Goal: Task Accomplishment & Management: Manage account settings

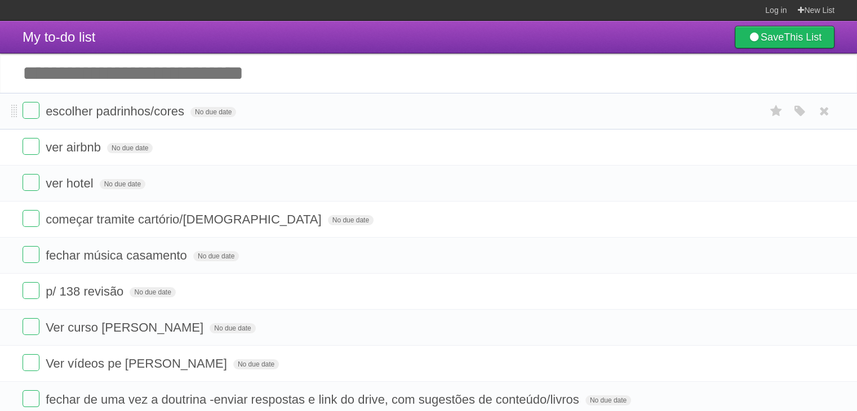
click at [328, 128] on li "escolher padrinhos/cores No due date White Red Blue Green Purple Orange" at bounding box center [428, 111] width 857 height 37
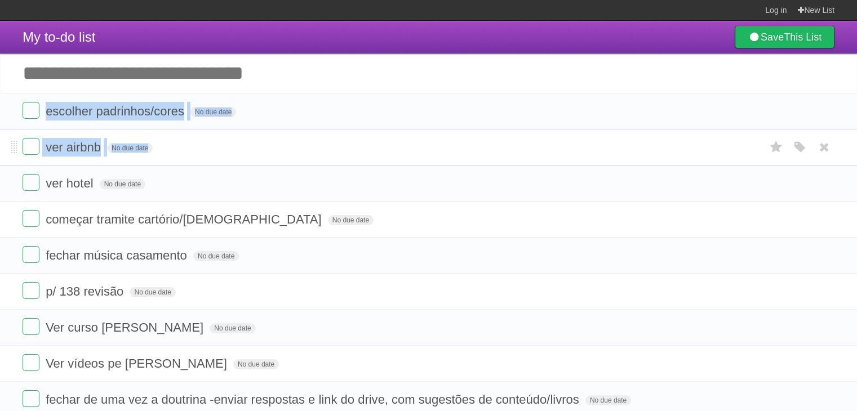
drag, startPoint x: 328, startPoint y: 128, endPoint x: 335, endPoint y: 145, distance: 17.7
click at [335, 145] on ul "escolher padrinhos/cores No due date White Red Blue Green Purple Orange ver air…" at bounding box center [428, 255] width 857 height 325
click at [335, 145] on form "ver airbnb No due date White Red Blue Green Purple Orange" at bounding box center [429, 147] width 812 height 19
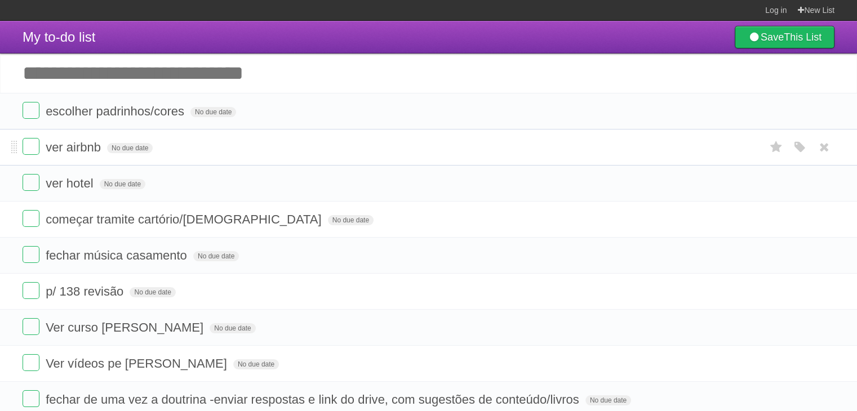
click at [335, 145] on form "ver airbnb No due date White Red Blue Green Purple Orange" at bounding box center [429, 147] width 812 height 19
drag, startPoint x: 335, startPoint y: 145, endPoint x: 348, endPoint y: 202, distance: 58.4
click at [348, 202] on ul "escolher padrinhos/cores No due date White Red Blue Green Purple Orange ver air…" at bounding box center [428, 255] width 857 height 325
click at [348, 202] on li "ver hotel No due date White Red Blue Green Purple Orange" at bounding box center [428, 183] width 857 height 37
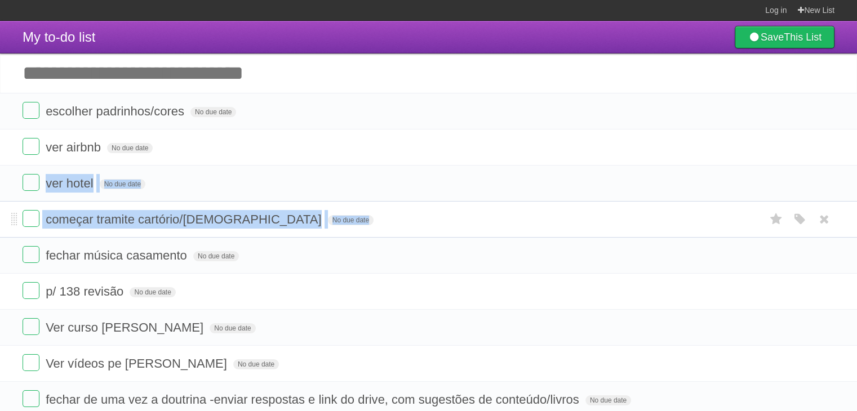
drag, startPoint x: 348, startPoint y: 202, endPoint x: 360, endPoint y: 223, distance: 24.0
click at [360, 223] on ul "escolher padrinhos/cores No due date White Red Blue Green Purple Orange ver air…" at bounding box center [428, 255] width 857 height 325
click at [360, 223] on form "começar tramite cartório/[DEMOGRAPHIC_DATA] No due date White Red Blue Green Pu…" at bounding box center [429, 219] width 812 height 19
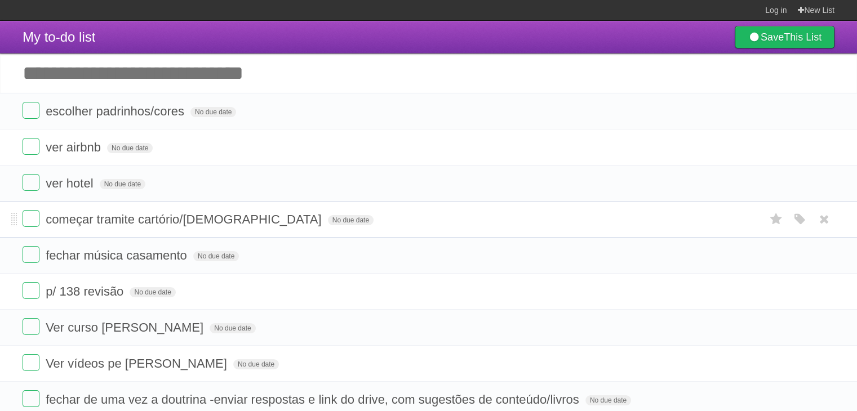
click at [360, 223] on form "começar tramite cartório/[DEMOGRAPHIC_DATA] No due date White Red Blue Green Pu…" at bounding box center [429, 219] width 812 height 19
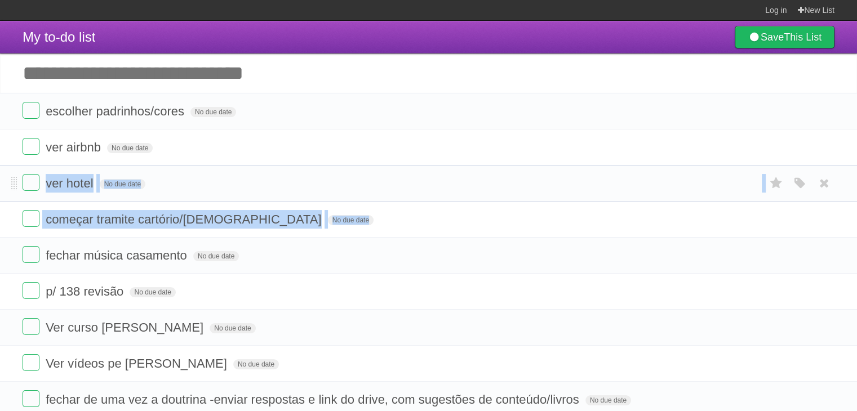
drag, startPoint x: 360, startPoint y: 223, endPoint x: 365, endPoint y: 181, distance: 41.9
click at [365, 181] on ul "escolher padrinhos/cores No due date White Red Blue Green Purple Orange ver air…" at bounding box center [428, 255] width 857 height 325
click at [365, 181] on form "ver hotel No due date White Red Blue Green Purple Orange" at bounding box center [429, 183] width 812 height 19
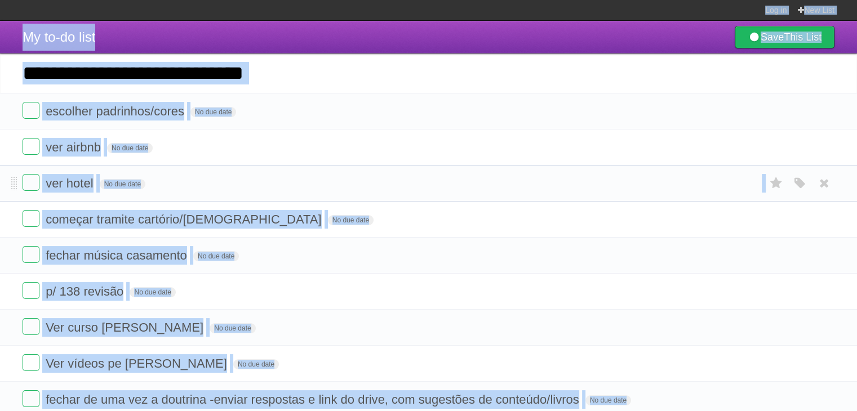
click at [365, 181] on form "ver hotel No due date White Red Blue Green Purple Orange" at bounding box center [429, 183] width 812 height 19
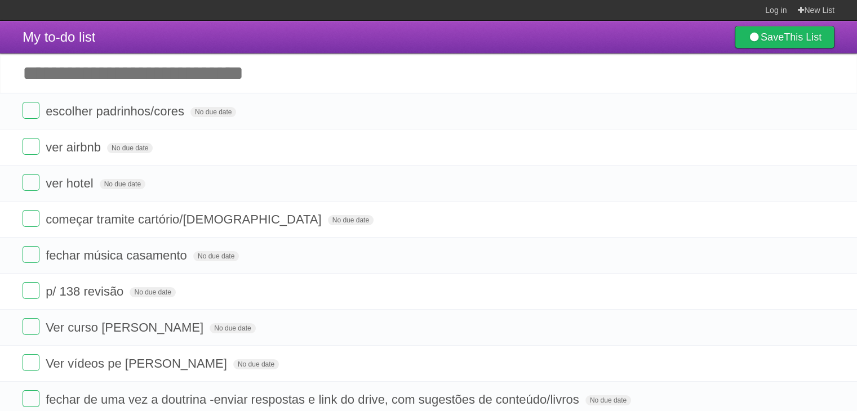
click at [336, 61] on input "Add another task" at bounding box center [428, 73] width 857 height 39
type input "**********"
click input "*********" at bounding box center [0, 0] width 0 height 0
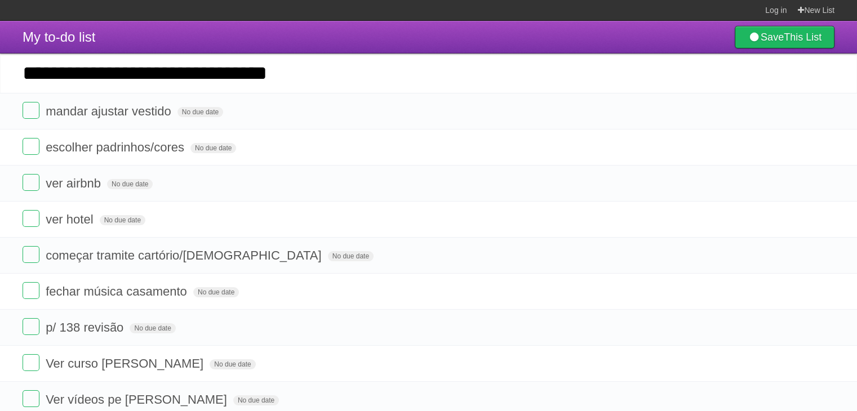
type input "**********"
click input "*********" at bounding box center [0, 0] width 0 height 0
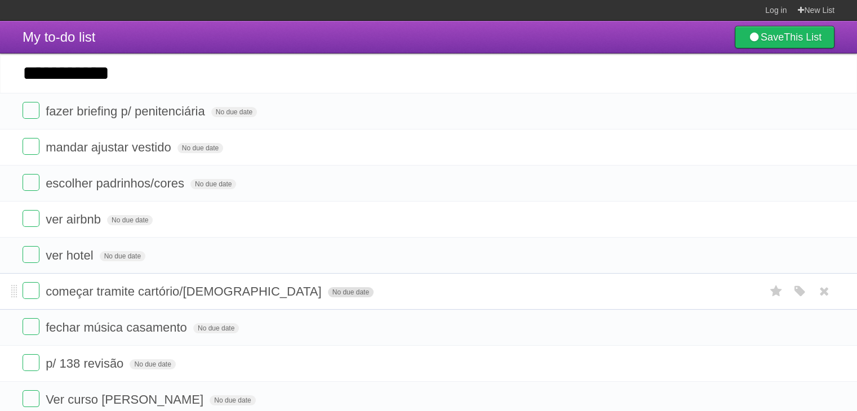
type input "**********"
click at [328, 293] on span "No due date" at bounding box center [351, 292] width 46 height 10
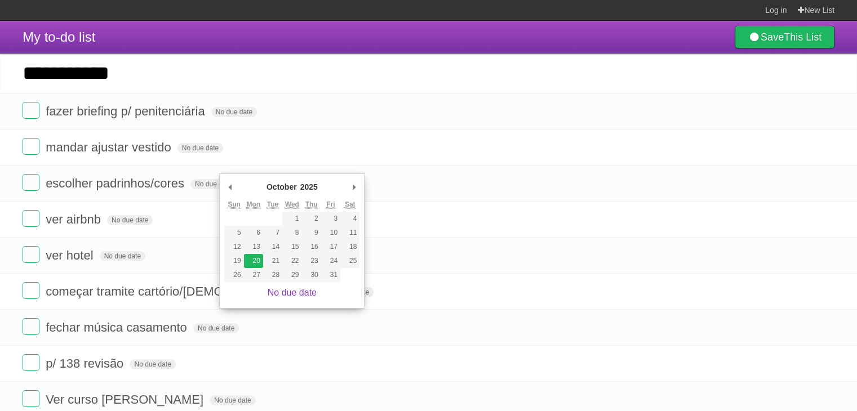
type span "[DATE]"
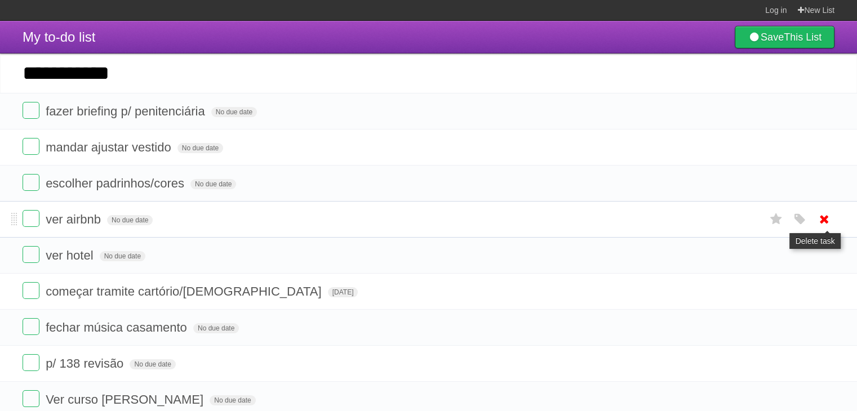
click at [827, 220] on icon at bounding box center [824, 219] width 16 height 19
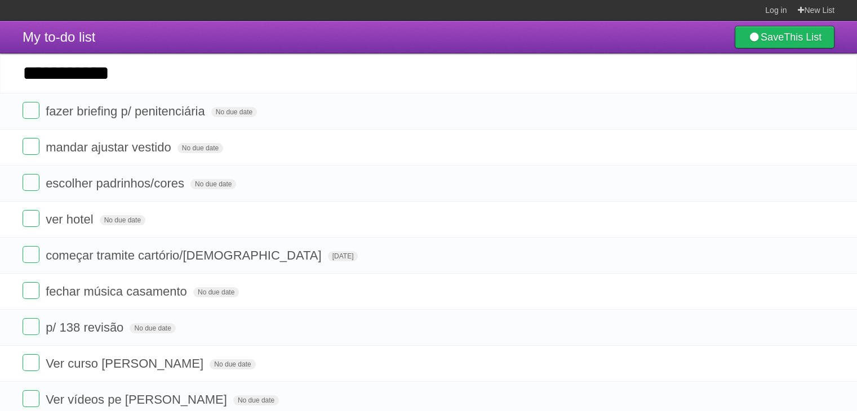
click at [827, 220] on icon at bounding box center [824, 219] width 16 height 19
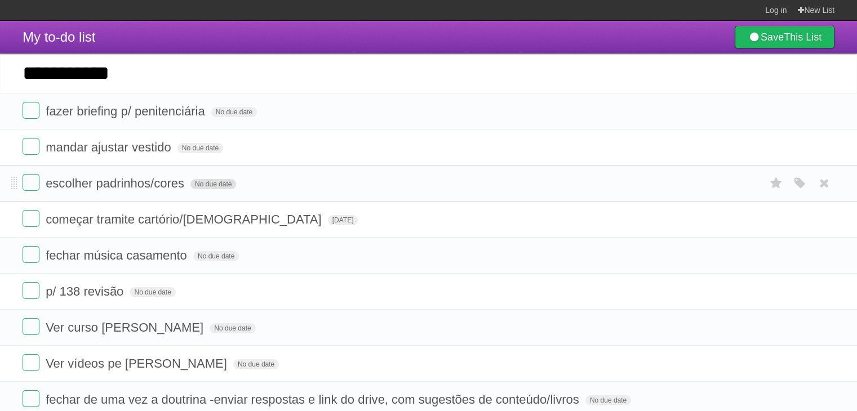
click at [219, 182] on span "No due date" at bounding box center [213, 184] width 46 height 10
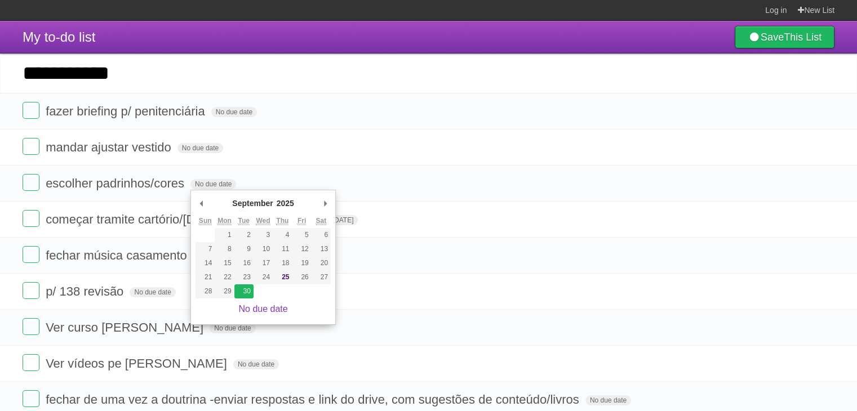
type span "[DATE]"
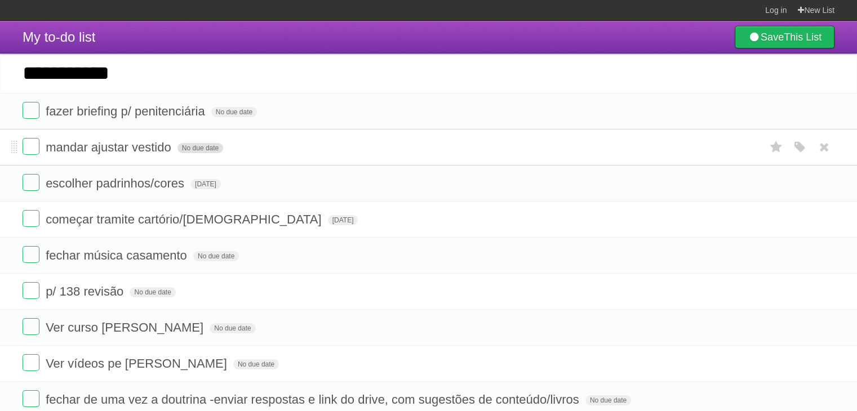
click at [196, 153] on span "No due date" at bounding box center [200, 148] width 46 height 10
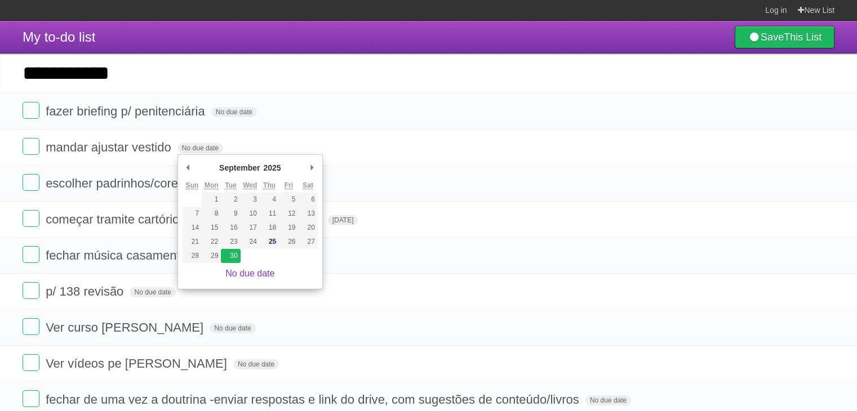
type span "[DATE]"
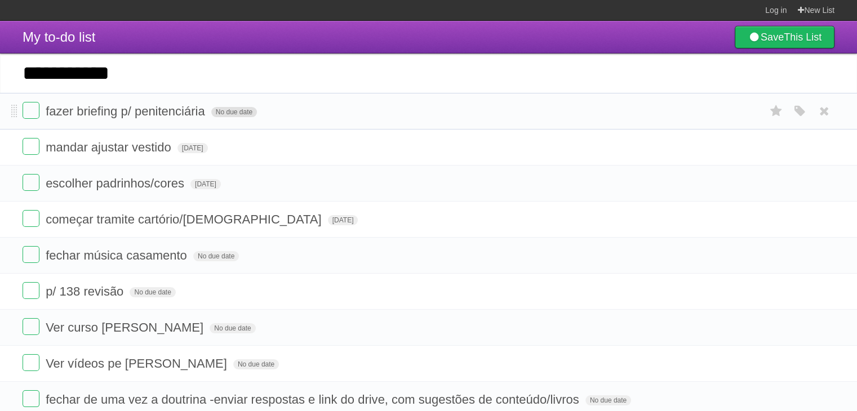
click at [239, 115] on span "No due date" at bounding box center [234, 112] width 46 height 10
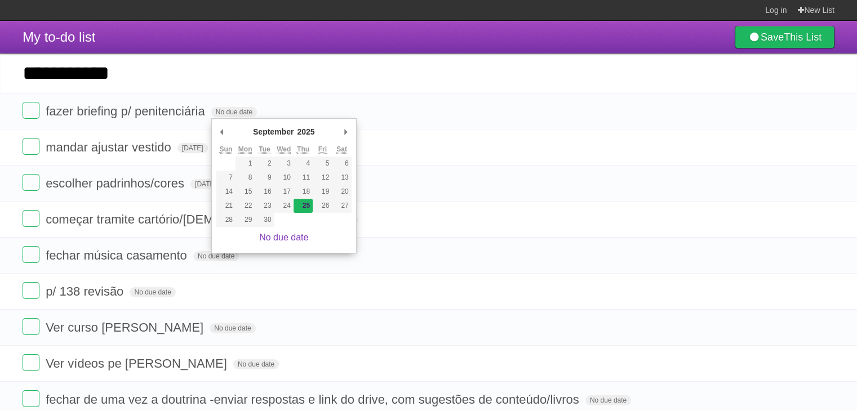
type span "[DATE]"
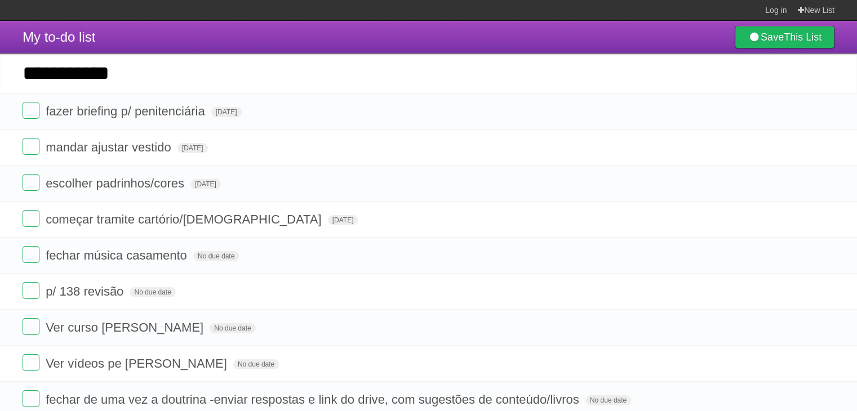
click at [233, 79] on input "**********" at bounding box center [428, 73] width 857 height 39
type input "**********"
click input "*********" at bounding box center [0, 0] width 0 height 0
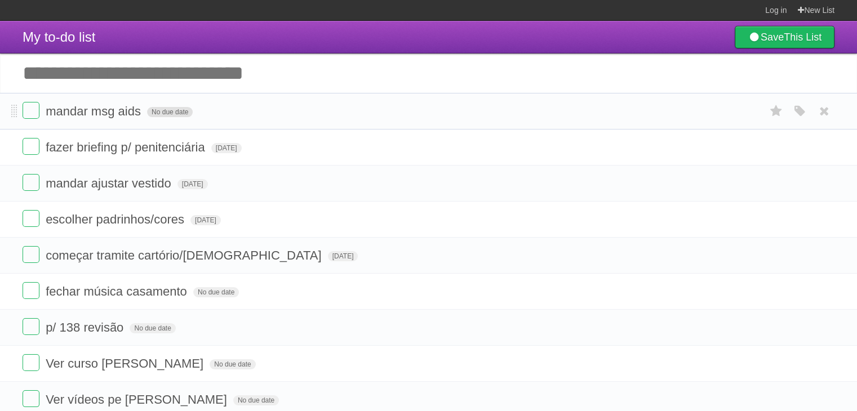
click at [176, 116] on span "No due date" at bounding box center [170, 112] width 46 height 10
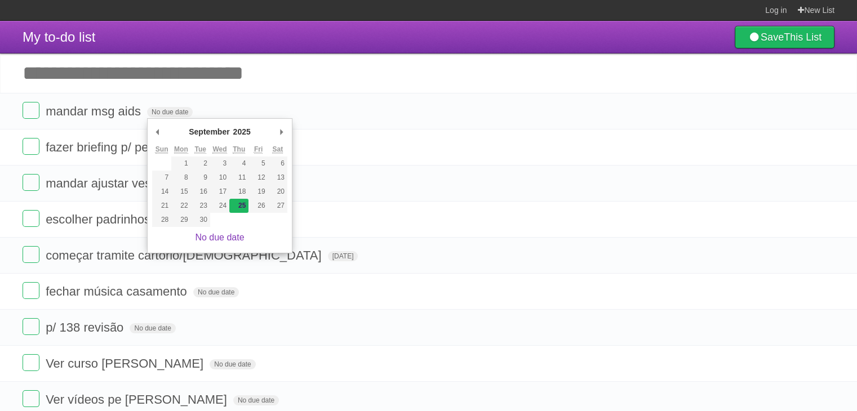
type span "[DATE]"
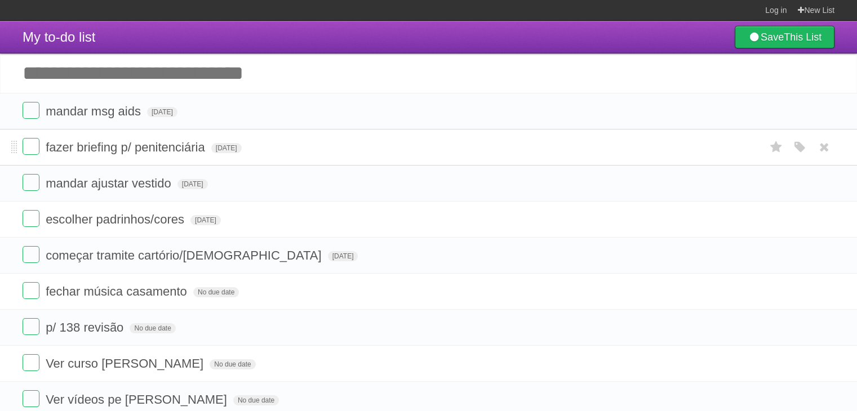
click at [370, 162] on li "fazer briefing p/ penitenciária [DATE] White Red Blue Green Purple Orange" at bounding box center [428, 147] width 857 height 37
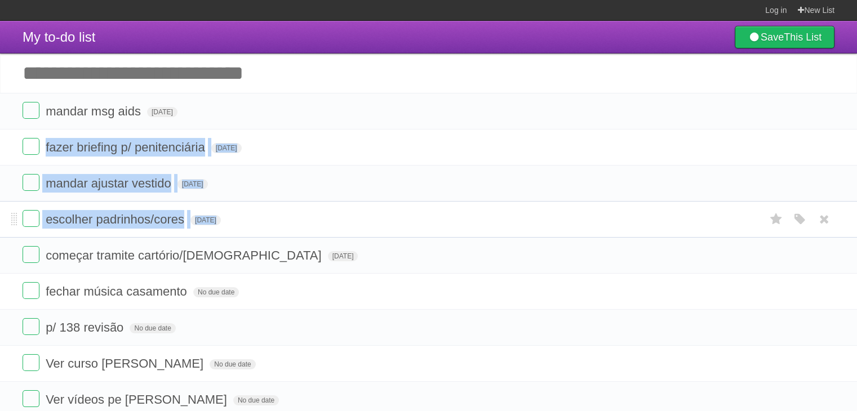
drag, startPoint x: 370, startPoint y: 162, endPoint x: 370, endPoint y: 213, distance: 50.7
click at [370, 213] on ul "mandar msg aids [DATE] White Red Blue Green Purple Orange fazer briefing p/ pen…" at bounding box center [428, 273] width 857 height 361
click at [370, 213] on form "escolher padrinhos/cores [DATE] White Red Blue Green Purple Orange" at bounding box center [429, 219] width 812 height 19
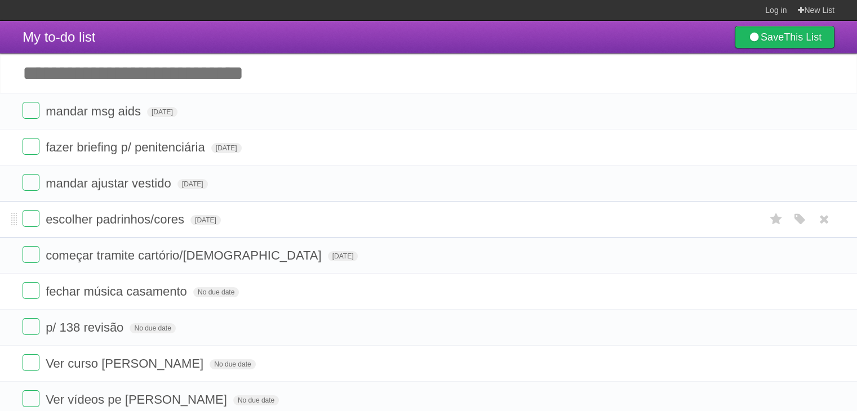
click at [370, 213] on form "escolher padrinhos/cores [DATE] White Red Blue Green Purple Orange" at bounding box center [429, 219] width 812 height 19
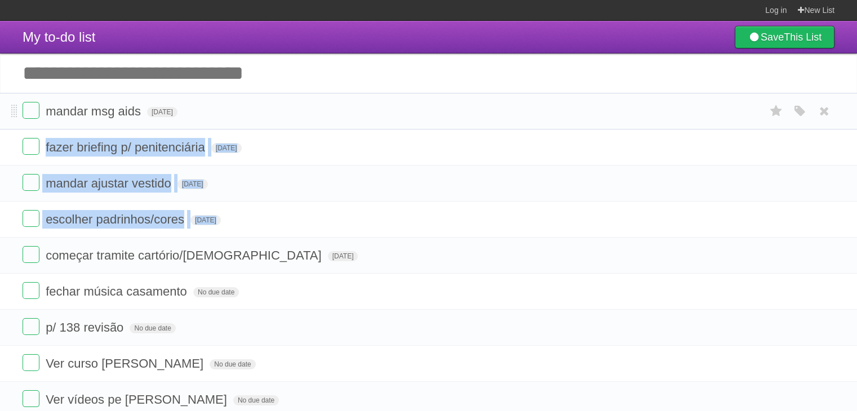
drag, startPoint x: 370, startPoint y: 213, endPoint x: 370, endPoint y: 117, distance: 95.8
click at [370, 117] on ul "mandar msg aids [DATE] White Red Blue Green Purple Orange fazer briefing p/ pen…" at bounding box center [428, 273] width 857 height 361
click at [370, 117] on form "mandar msg aids [DATE] White Red Blue Green Purple Orange" at bounding box center [429, 111] width 812 height 19
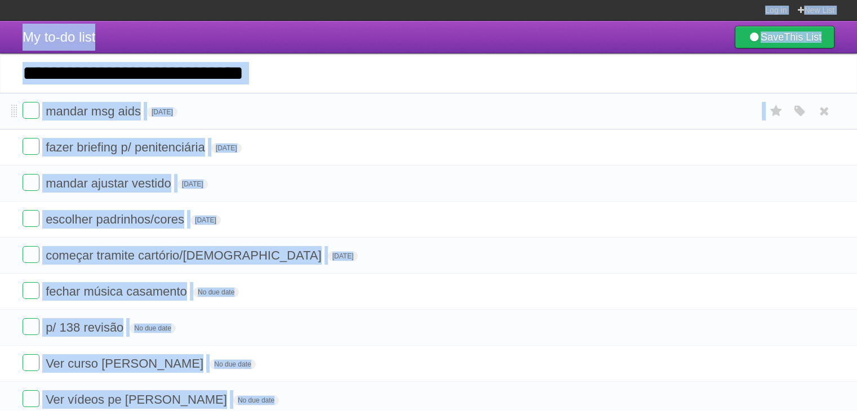
click at [370, 117] on form "mandar msg aids [DATE] White Red Blue Green Purple Orange" at bounding box center [429, 111] width 812 height 19
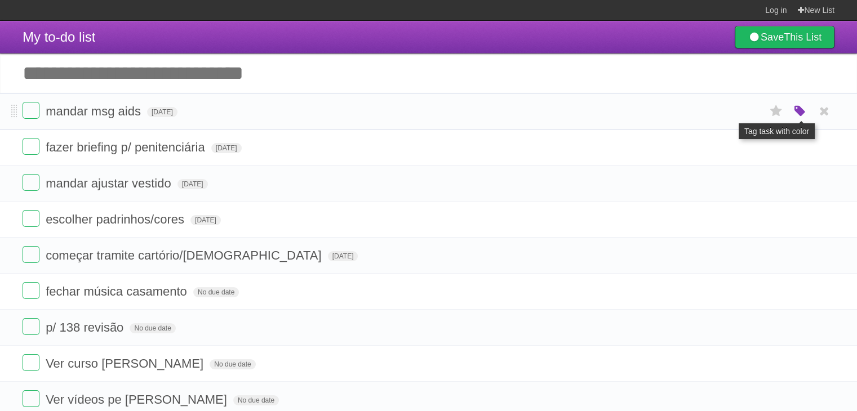
click at [794, 111] on icon "button" at bounding box center [800, 111] width 16 height 15
click at [702, 109] on label "Blue" at bounding box center [705, 111] width 12 height 12
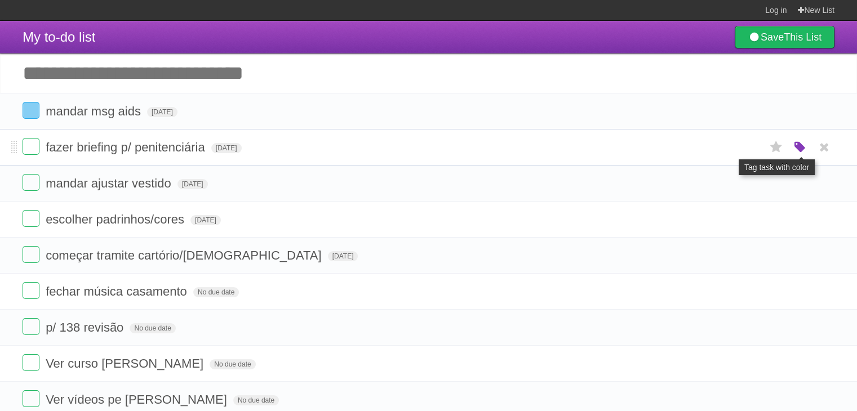
click at [802, 143] on icon "button" at bounding box center [800, 147] width 16 height 15
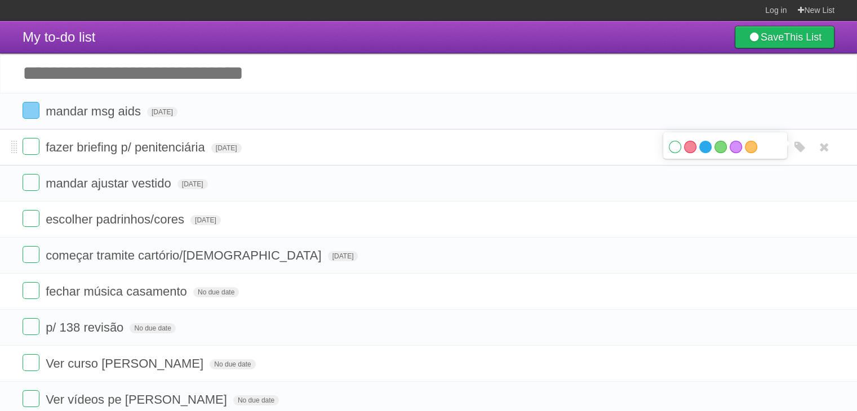
click at [703, 145] on label "Blue" at bounding box center [705, 147] width 12 height 12
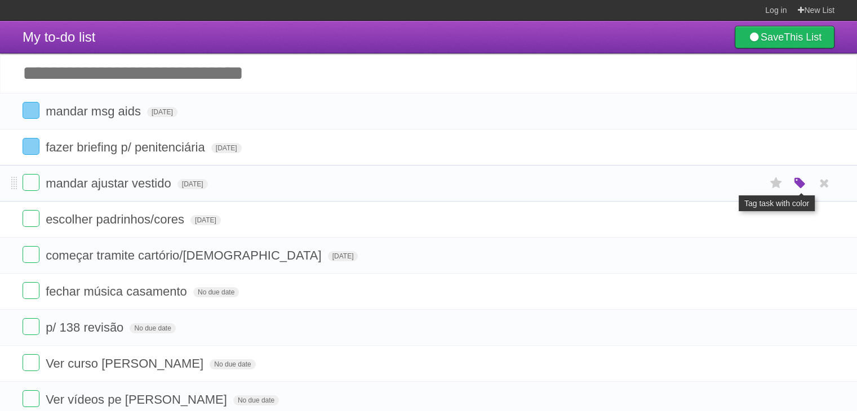
click at [798, 180] on icon "button" at bounding box center [800, 183] width 16 height 15
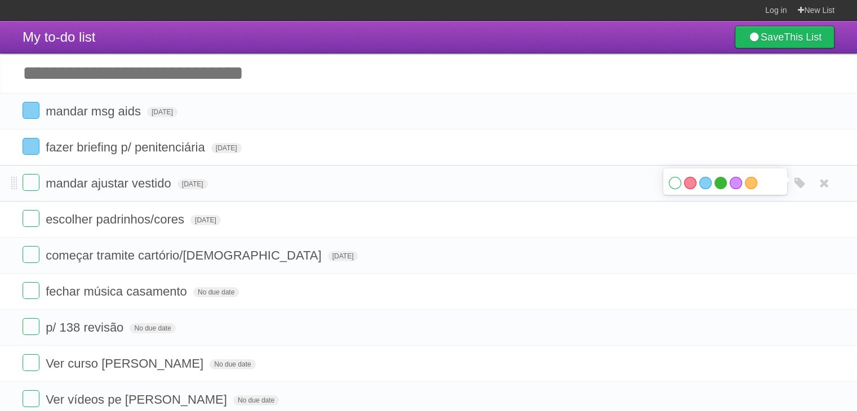
click at [716, 185] on label "Green" at bounding box center [720, 183] width 12 height 12
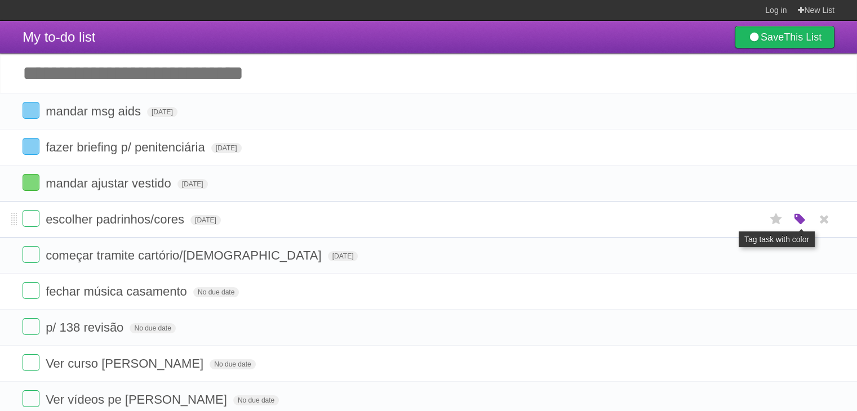
click at [798, 219] on icon "button" at bounding box center [800, 219] width 16 height 15
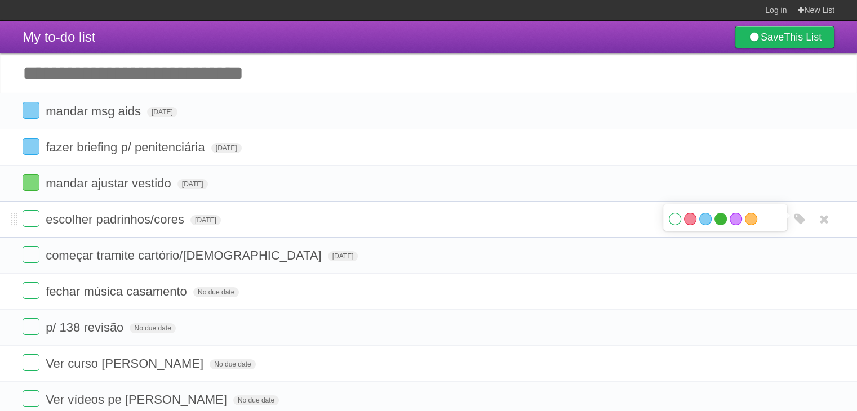
click at [718, 222] on label "Green" at bounding box center [720, 219] width 12 height 12
click at [143, 326] on span "No due date" at bounding box center [153, 328] width 46 height 10
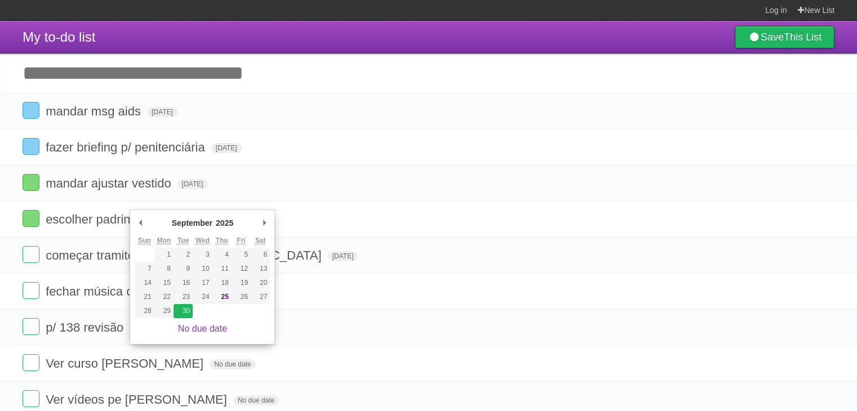
type span "[DATE]"
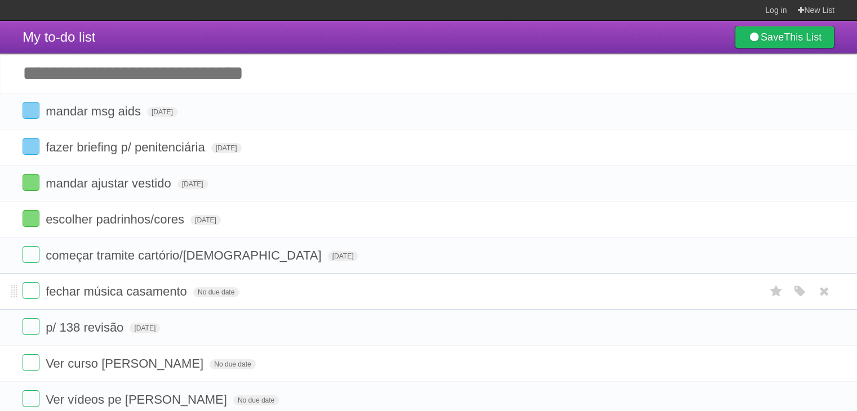
click at [496, 297] on form "fechar música casamento No due date White Red Blue Green Purple Orange" at bounding box center [429, 291] width 812 height 19
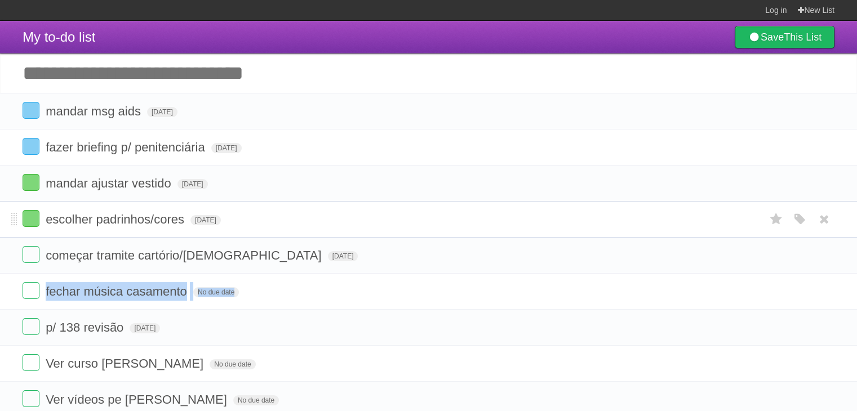
drag, startPoint x: 496, startPoint y: 297, endPoint x: 466, endPoint y: 223, distance: 79.6
click at [466, 223] on ul "mandar msg aids [DATE] White Red Blue Green Purple Orange fazer briefing p/ pen…" at bounding box center [428, 273] width 857 height 361
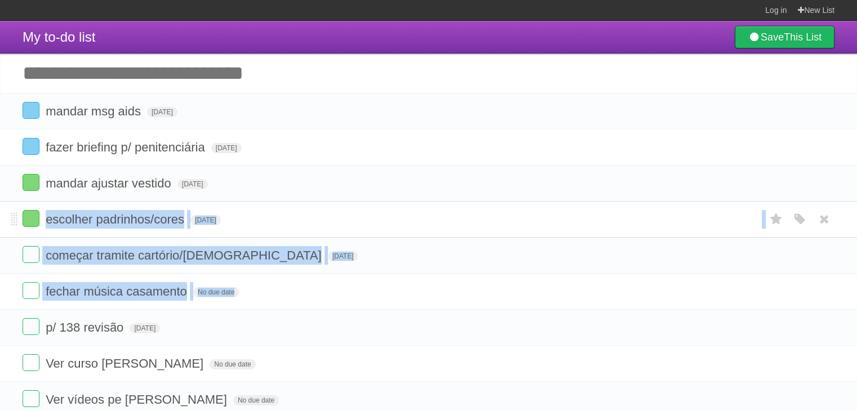
click at [466, 223] on form "escolher padrinhos/cores [DATE] White Red Blue Green Purple Orange" at bounding box center [429, 219] width 812 height 19
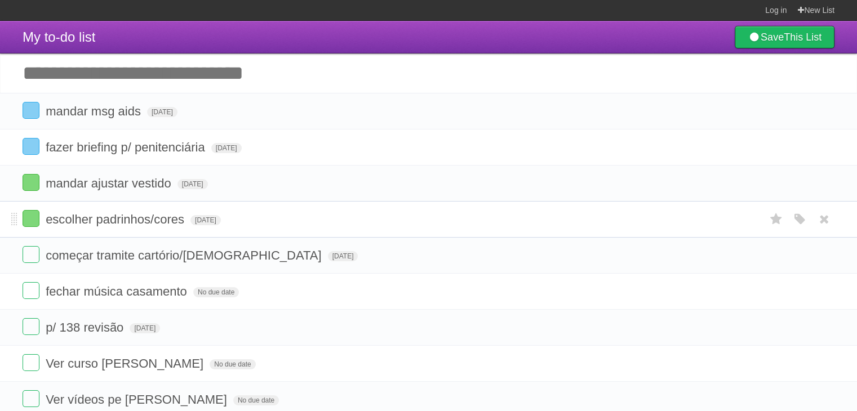
click at [466, 223] on form "escolher padrinhos/cores [DATE] White Red Blue Green Purple Orange" at bounding box center [429, 219] width 812 height 19
drag, startPoint x: 466, startPoint y: 223, endPoint x: 473, endPoint y: 247, distance: 25.0
click at [473, 247] on ul "mandar msg aids [DATE] White Red Blue Green Purple Orange fazer briefing p/ pen…" at bounding box center [428, 273] width 857 height 361
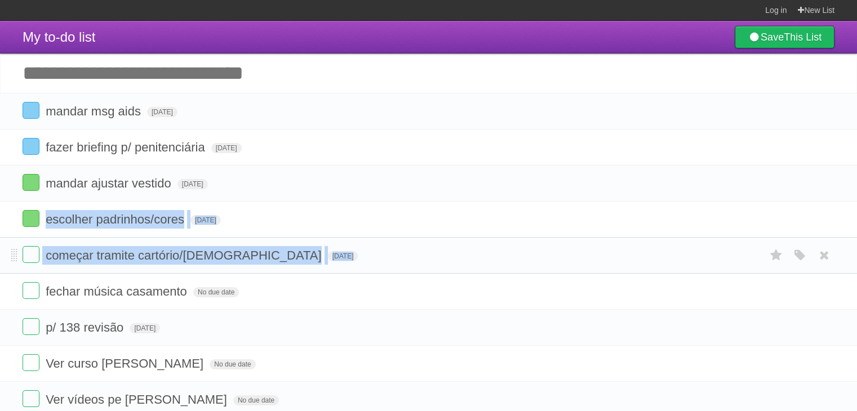
click at [473, 247] on form "começar tramite cartório/[DEMOGRAPHIC_DATA] [DATE] White Red Blue Green Purple …" at bounding box center [429, 255] width 812 height 19
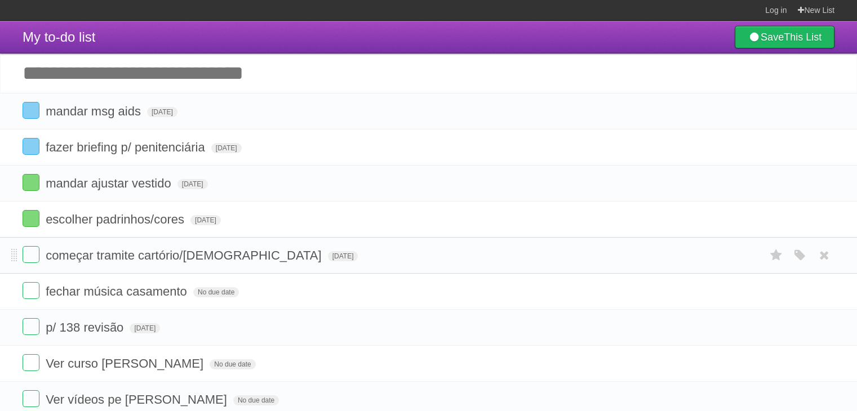
click at [473, 247] on form "começar tramite cartório/[DEMOGRAPHIC_DATA] [DATE] White Red Blue Green Purple …" at bounding box center [429, 255] width 812 height 19
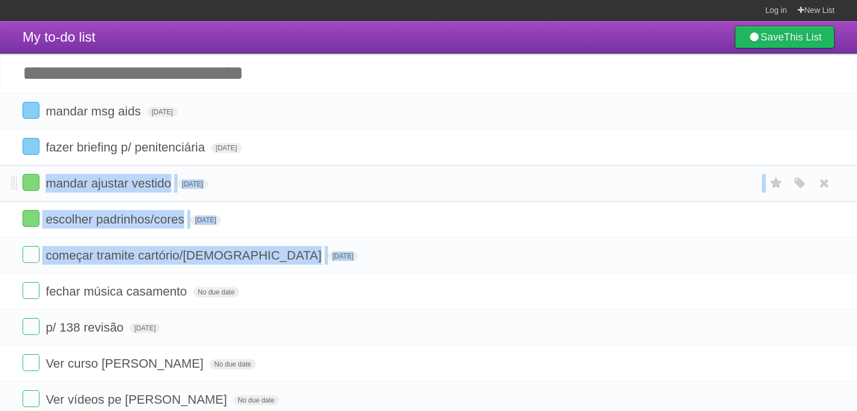
drag, startPoint x: 473, startPoint y: 247, endPoint x: 469, endPoint y: 187, distance: 60.4
click at [469, 187] on ul "mandar msg aids [DATE] White Red Blue Green Purple Orange fazer briefing p/ pen…" at bounding box center [428, 273] width 857 height 361
click at [469, 187] on form "mandar ajustar vestido [DATE] White Red Blue Green Purple Orange" at bounding box center [429, 183] width 812 height 19
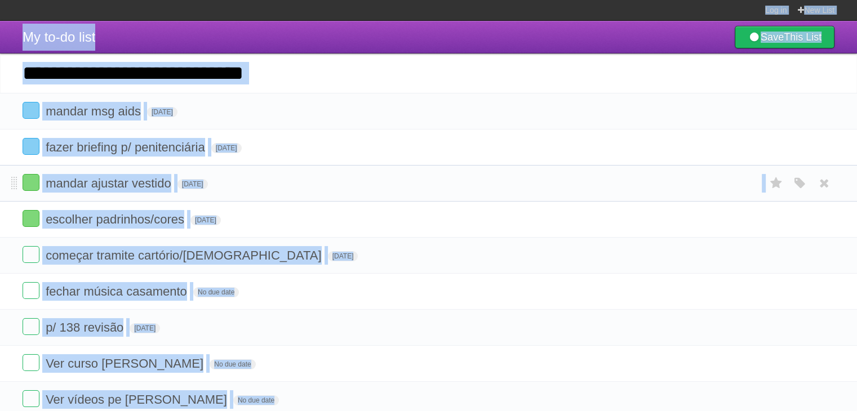
click at [469, 187] on form "mandar ajustar vestido [DATE] White Red Blue Green Purple Orange" at bounding box center [429, 183] width 812 height 19
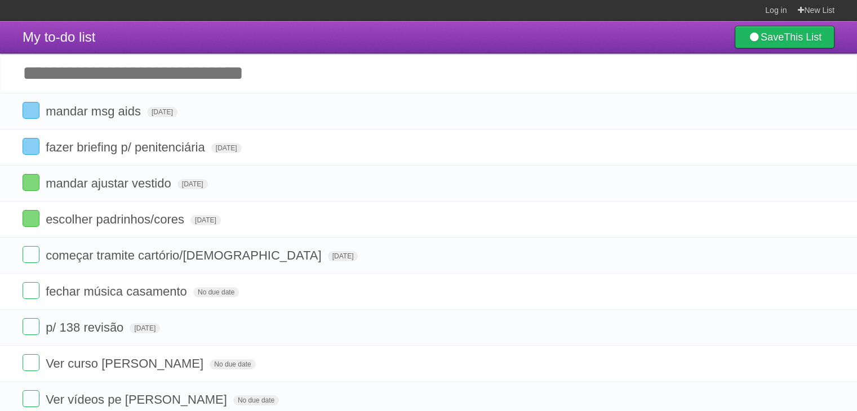
click at [227, 77] on input "Add another task" at bounding box center [428, 73] width 857 height 39
click at [282, 123] on li "mandar msg aids [DATE] White Red Blue Green Purple Orange" at bounding box center [428, 111] width 857 height 37
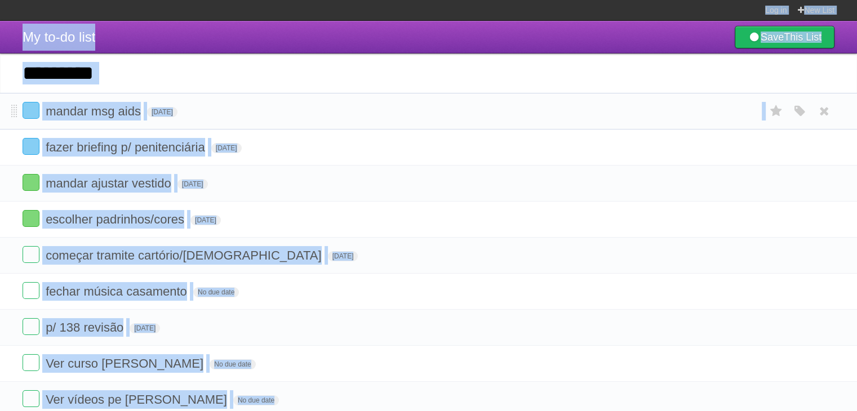
click at [282, 123] on li "mandar msg aids [DATE] White Red Blue Green Purple Orange" at bounding box center [428, 111] width 857 height 37
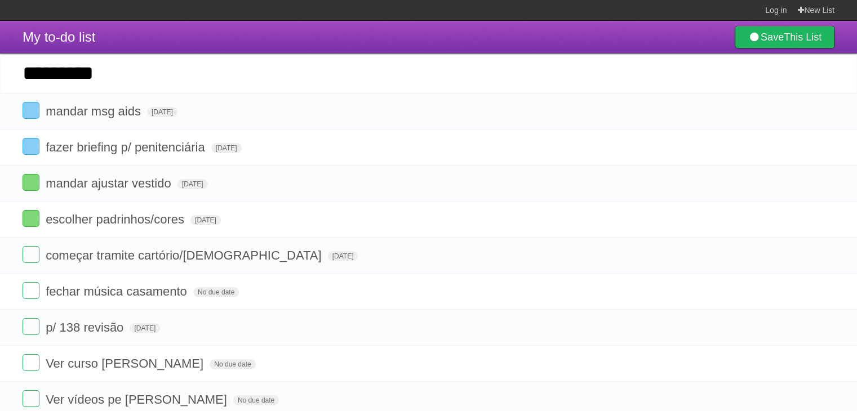
click at [274, 77] on input "********" at bounding box center [428, 73] width 857 height 39
type input "**********"
click input "*********" at bounding box center [0, 0] width 0 height 0
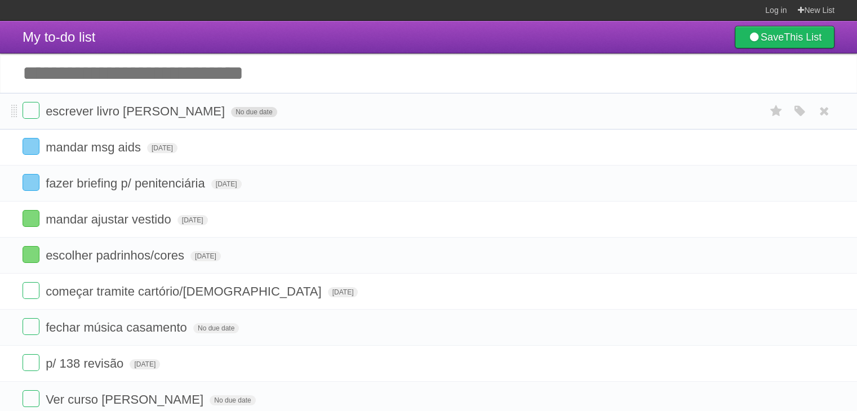
click at [231, 113] on span "No due date" at bounding box center [254, 112] width 46 height 10
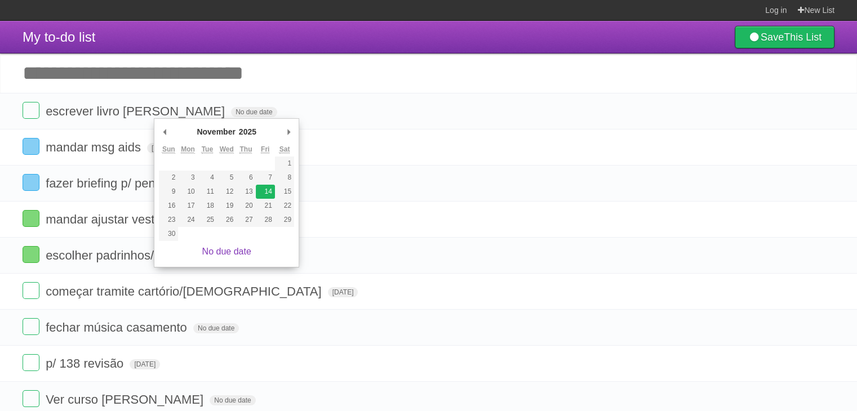
type span "[DATE]"
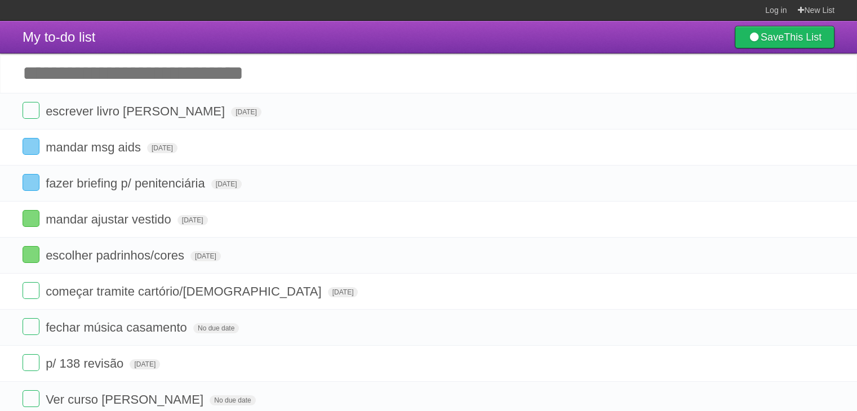
click at [237, 75] on input "Add another task" at bounding box center [428, 73] width 857 height 39
type input "**********"
click input "*********" at bounding box center [0, 0] width 0 height 0
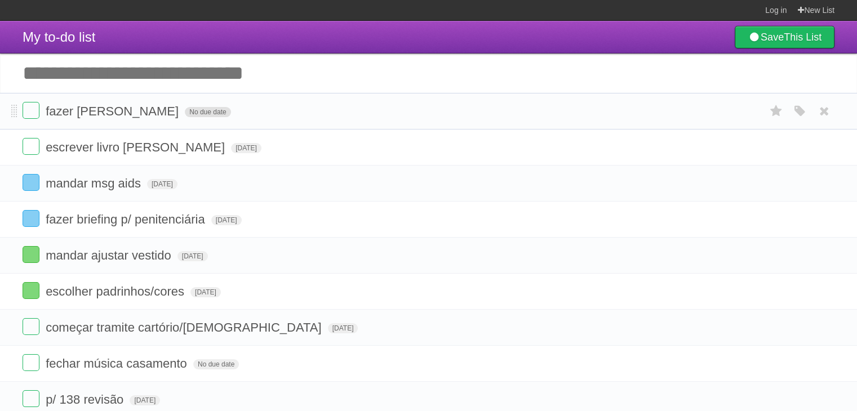
click at [185, 111] on span "No due date" at bounding box center [208, 112] width 46 height 10
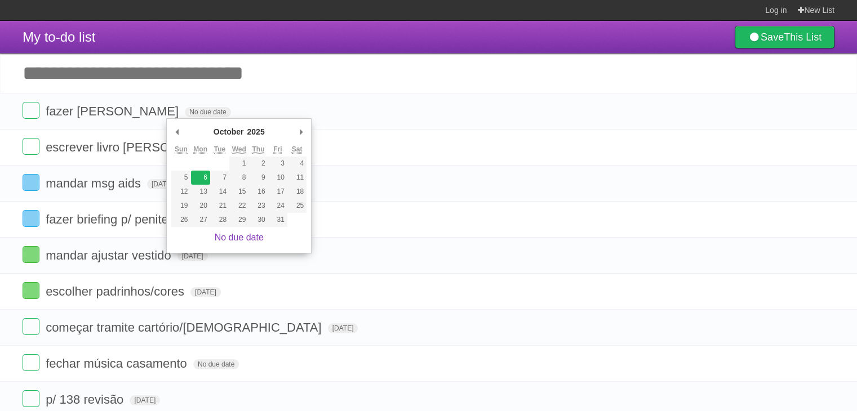
type span "[DATE]"
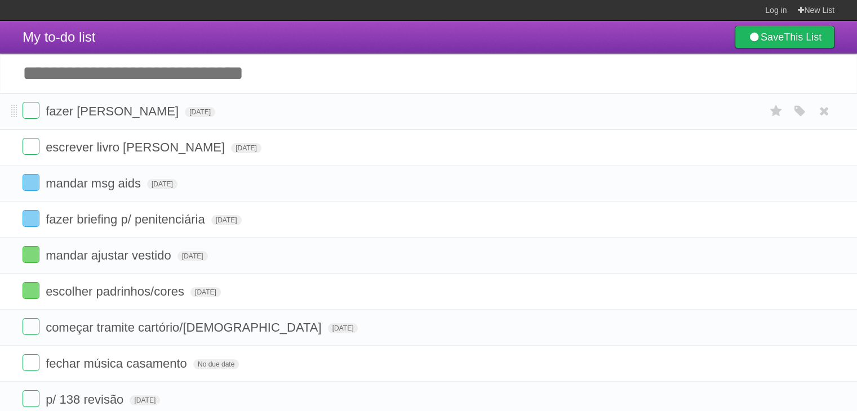
click at [248, 120] on form "fazer perguntas [PERSON_NAME][DATE] White Red Blue Green Purple Orange" at bounding box center [429, 111] width 812 height 19
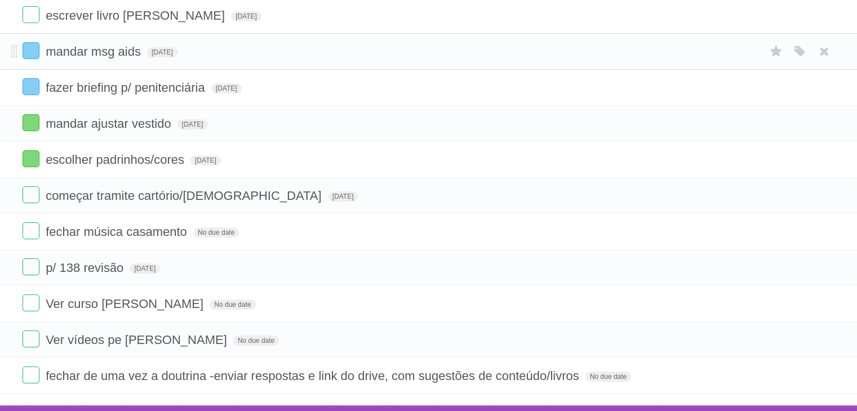
scroll to position [134, 0]
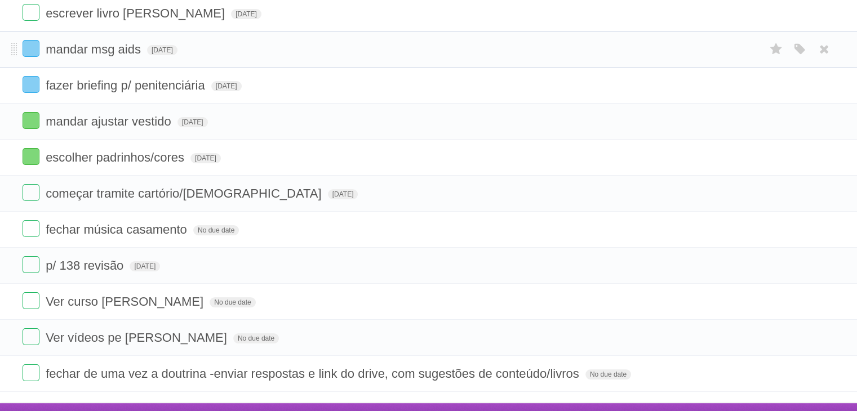
click at [332, 182] on li "começar tramite cartório/[DEMOGRAPHIC_DATA] [DATE] White Red Blue Green Purple …" at bounding box center [428, 193] width 857 height 37
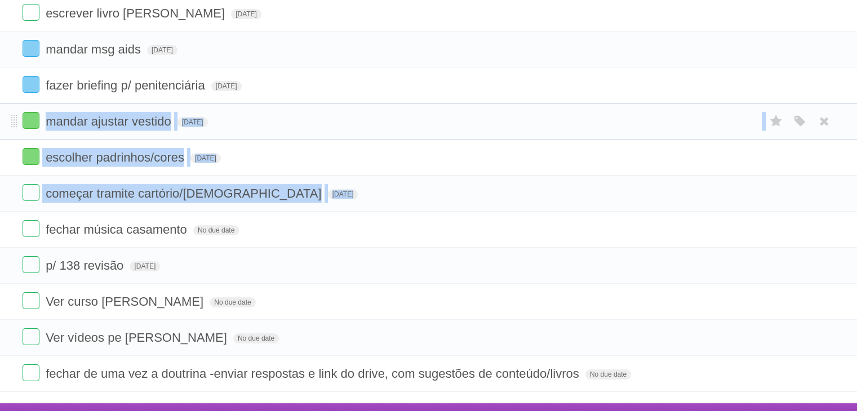
drag, startPoint x: 332, startPoint y: 182, endPoint x: 360, endPoint y: 111, distance: 76.4
click at [360, 111] on ul "fazer perguntas [PERSON_NAME][DATE] White Red Blue Green Purple Orange escrever…" at bounding box center [428, 175] width 857 height 433
click at [360, 111] on li "mandar ajustar vestido [DATE] White Red Blue Green Purple Orange" at bounding box center [428, 121] width 857 height 37
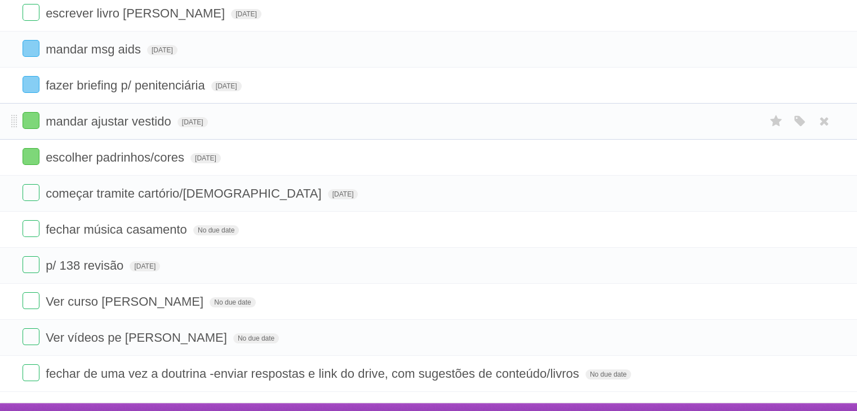
click at [360, 111] on li "mandar ajustar vestido [DATE] White Red Blue Green Purple Orange" at bounding box center [428, 121] width 857 height 37
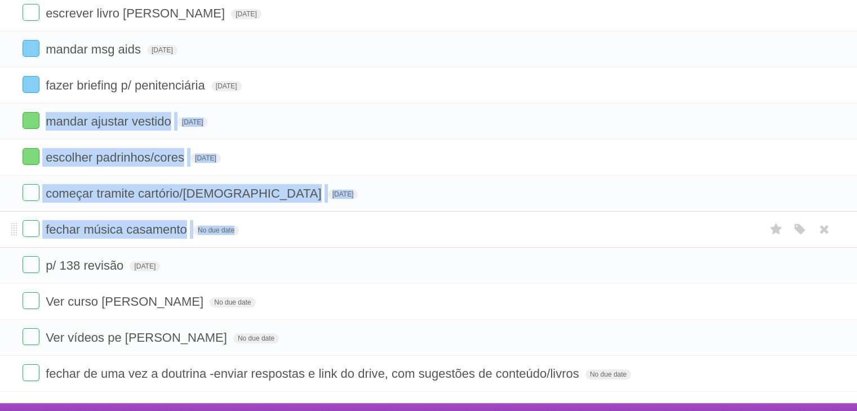
drag, startPoint x: 360, startPoint y: 111, endPoint x: 334, endPoint y: 243, distance: 134.9
click at [334, 243] on ul "fazer perguntas [PERSON_NAME][DATE] White Red Blue Green Purple Orange escrever…" at bounding box center [428, 175] width 857 height 433
click at [334, 243] on li "fechar música casamento No due date White Red Blue Green Purple Orange" at bounding box center [428, 229] width 857 height 37
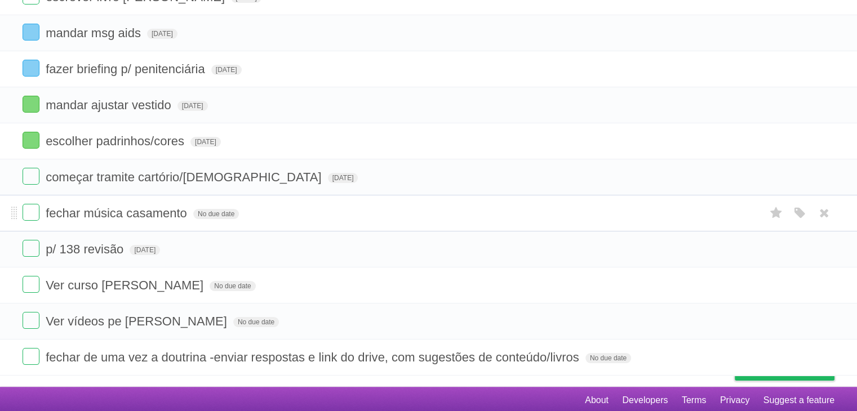
scroll to position [151, 0]
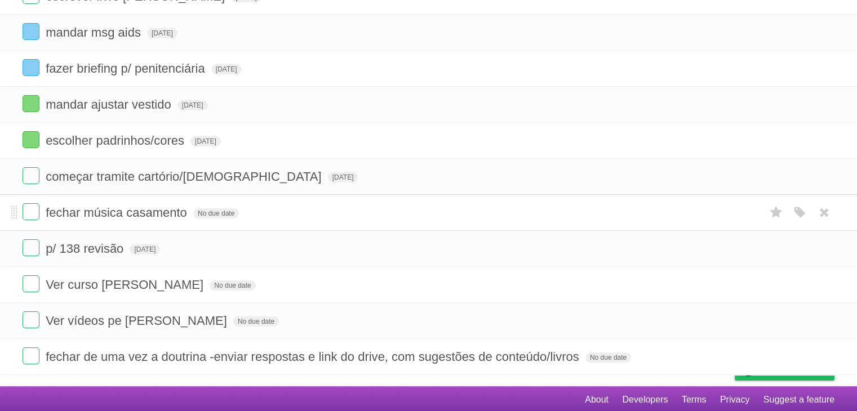
click at [334, 243] on form "p/ 138 revisão [DATE] White Red Blue Green Purple Orange" at bounding box center [429, 248] width 812 height 19
drag, startPoint x: 334, startPoint y: 243, endPoint x: 353, endPoint y: 217, distance: 32.7
click at [353, 217] on ul "fazer perguntas [PERSON_NAME][DATE] White Red Blue Green Purple Orange escrever…" at bounding box center [428, 158] width 857 height 433
click at [353, 217] on form "fechar música casamento No due date White Red Blue Green Purple Orange" at bounding box center [429, 212] width 812 height 19
drag, startPoint x: 353, startPoint y: 217, endPoint x: 351, endPoint y: 237, distance: 20.4
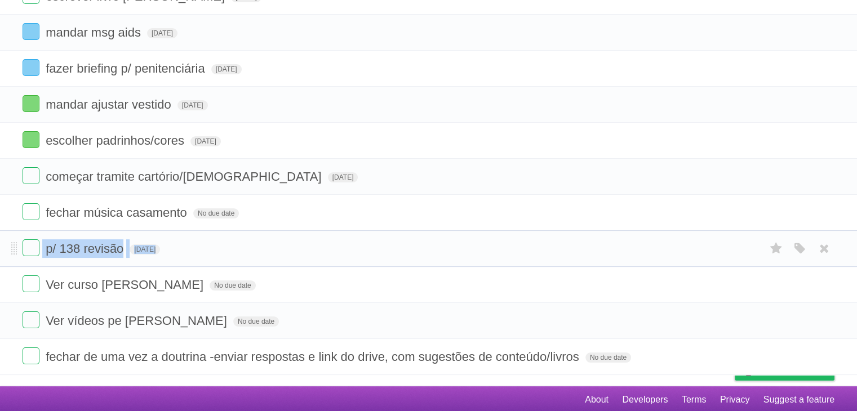
click at [351, 237] on ul "fazer perguntas [PERSON_NAME][DATE] White Red Blue Green Purple Orange escrever…" at bounding box center [428, 158] width 857 height 433
click at [351, 237] on li "p/ 138 revisão [DATE] White Red Blue Green Purple Orange" at bounding box center [428, 248] width 857 height 37
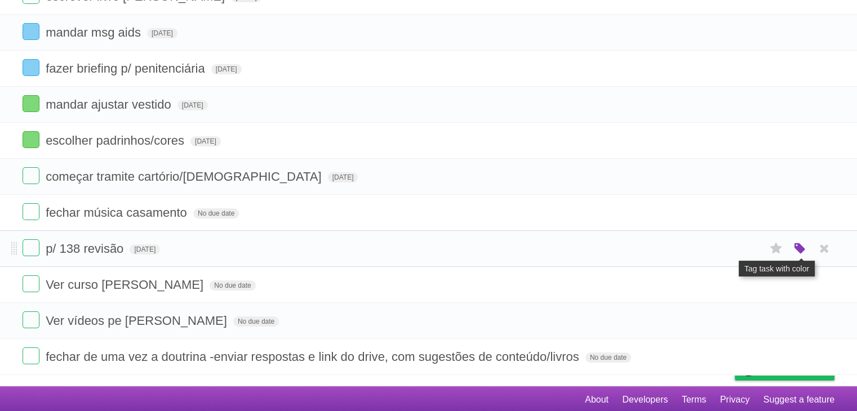
click at [799, 246] on icon "button" at bounding box center [800, 249] width 16 height 15
click at [721, 248] on label "Green" at bounding box center [720, 248] width 12 height 12
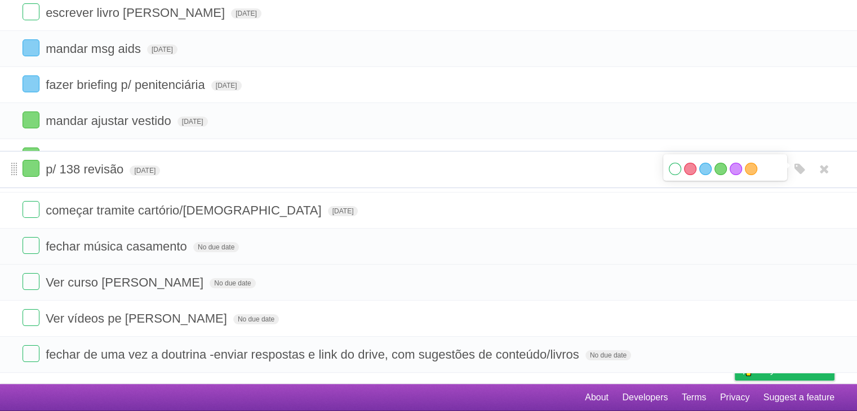
scroll to position [116, 0]
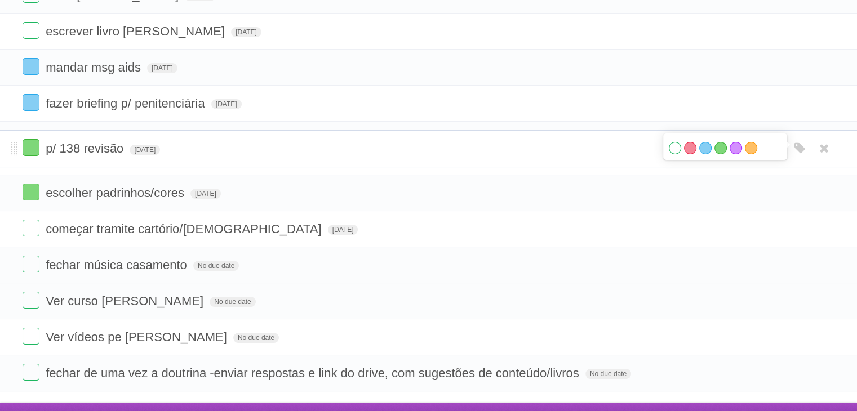
drag, startPoint x: 11, startPoint y: 252, endPoint x: 7, endPoint y: 145, distance: 107.1
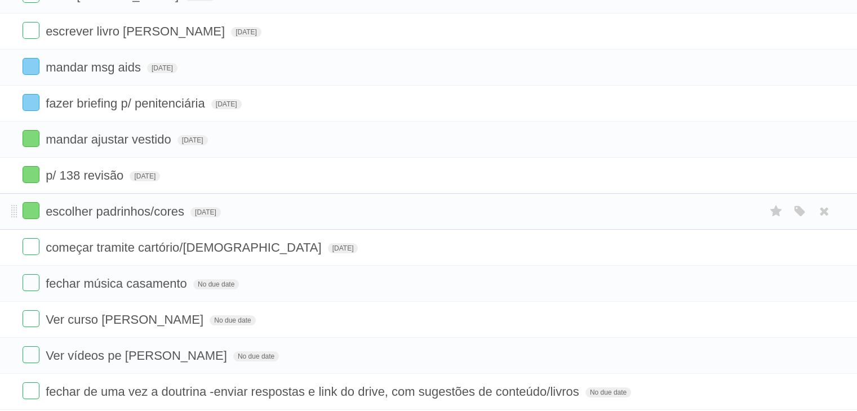
click at [341, 206] on form "escolher padrinhos/cores [DATE] White Red Blue Green Purple Orange" at bounding box center [429, 211] width 812 height 19
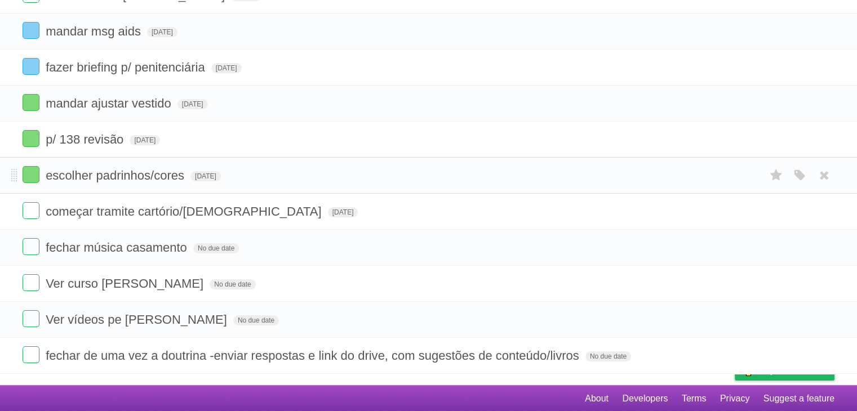
click at [341, 206] on form "começar tramite cartório/[DEMOGRAPHIC_DATA] [DATE] White Red Blue Green Purple …" at bounding box center [429, 211] width 812 height 19
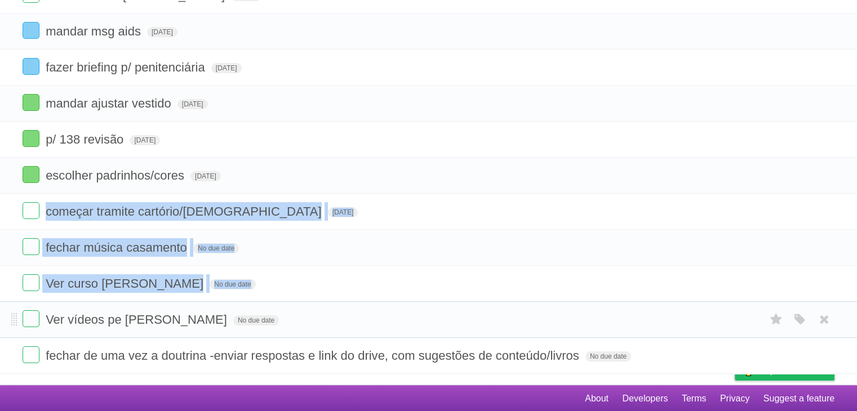
drag, startPoint x: 341, startPoint y: 206, endPoint x: 339, endPoint y: 308, distance: 101.4
click at [339, 308] on ul "fazer perguntas [PERSON_NAME][DATE] White Red Blue Green Purple Orange escrever…" at bounding box center [428, 157] width 857 height 433
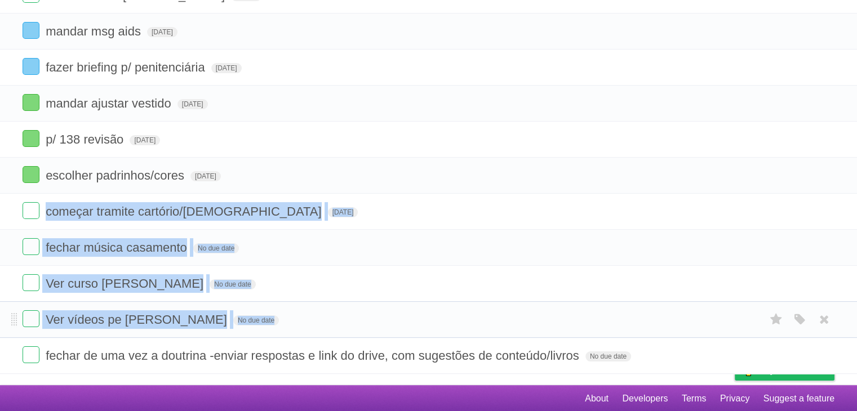
click at [339, 308] on li "Ver vídeos pe [PERSON_NAME] No due date White Red Blue Green Purple Orange" at bounding box center [428, 319] width 857 height 37
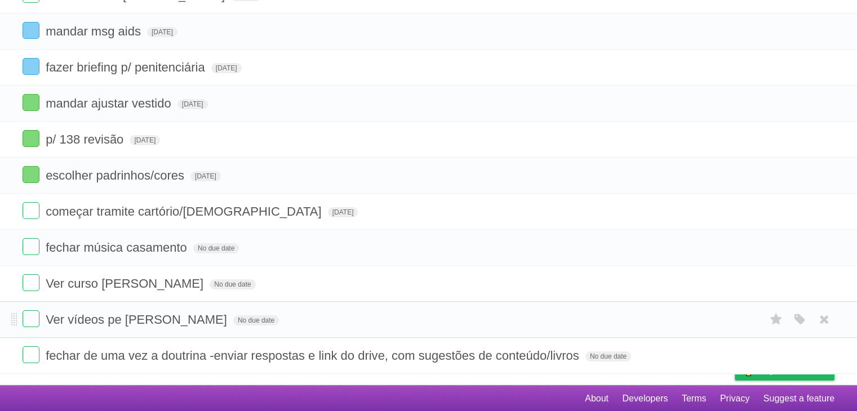
click at [339, 308] on li "Ver vídeos pe [PERSON_NAME] No due date White Red Blue Green Purple Orange" at bounding box center [428, 319] width 857 height 37
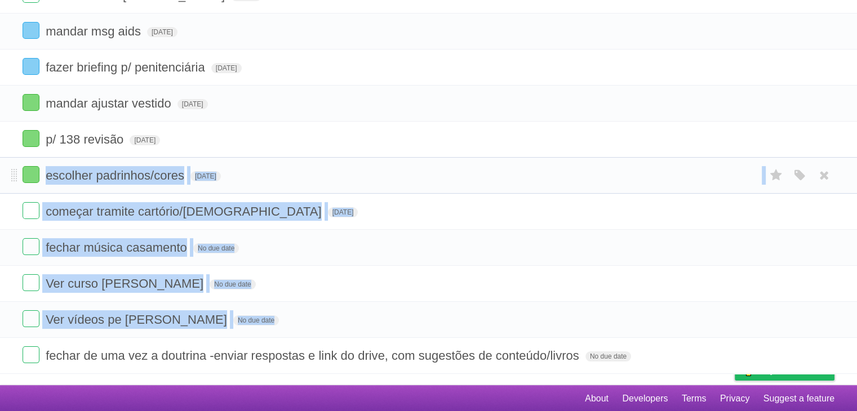
drag, startPoint x: 339, startPoint y: 308, endPoint x: 364, endPoint y: 162, distance: 148.1
click at [364, 162] on ul "fazer perguntas [PERSON_NAME][DATE] White Red Blue Green Purple Orange escrever…" at bounding box center [428, 157] width 857 height 433
click at [364, 162] on li "escolher padrinhos/cores [DATE] White Red Blue Green Purple Orange" at bounding box center [428, 175] width 857 height 37
